Goal: Task Accomplishment & Management: Manage account settings

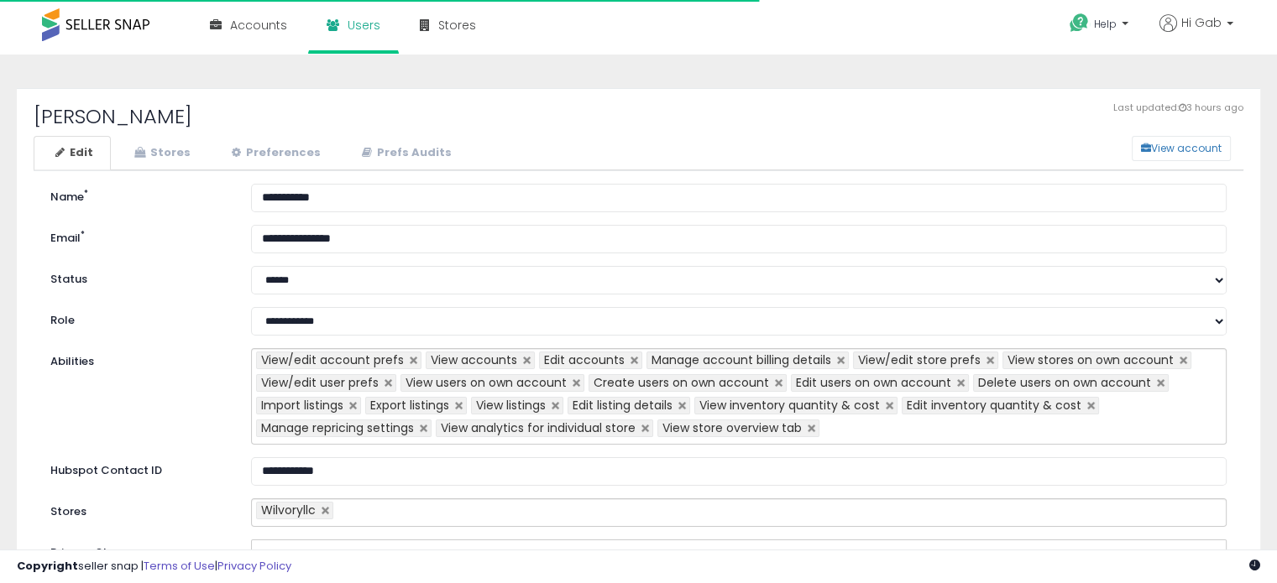
click at [1158, 147] on button "View account" at bounding box center [1180, 148] width 99 height 25
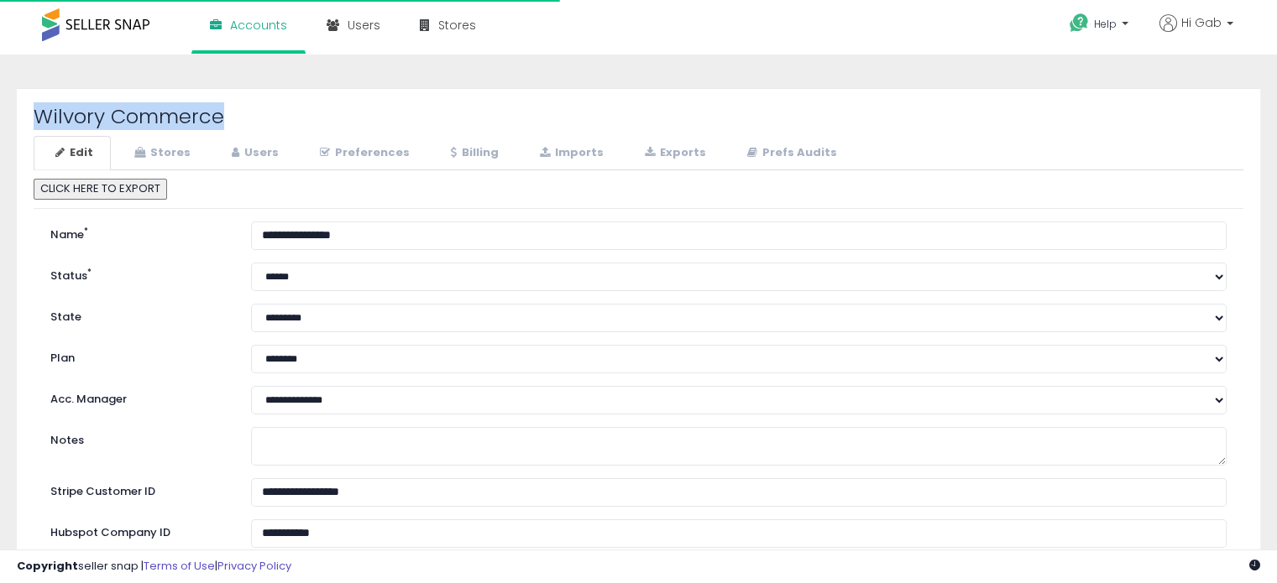
click at [114, 110] on h2 "Wilvory Commerce" at bounding box center [639, 117] width 1210 height 22
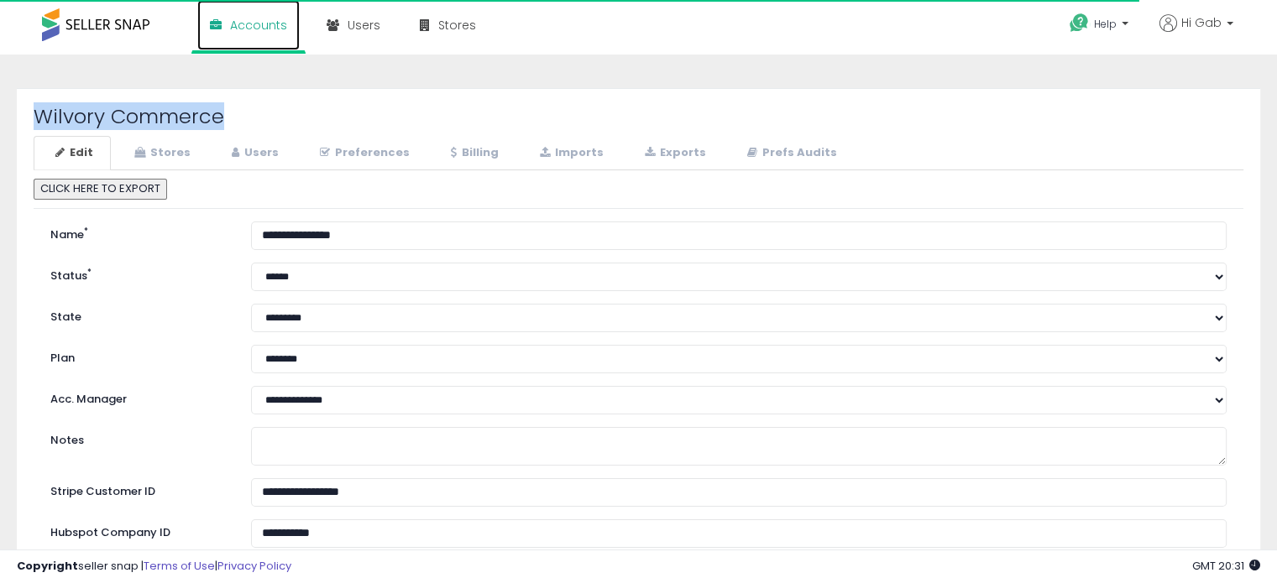
click at [255, 20] on span "Accounts" at bounding box center [258, 25] width 57 height 17
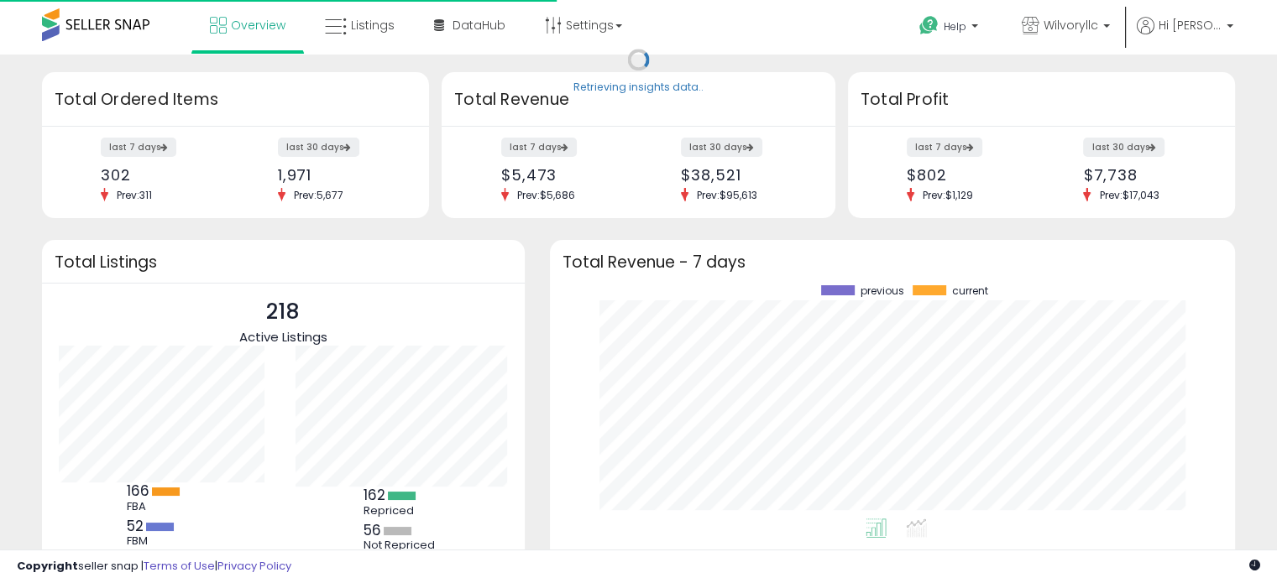
scroll to position [233, 651]
